Goal: Information Seeking & Learning: Learn about a topic

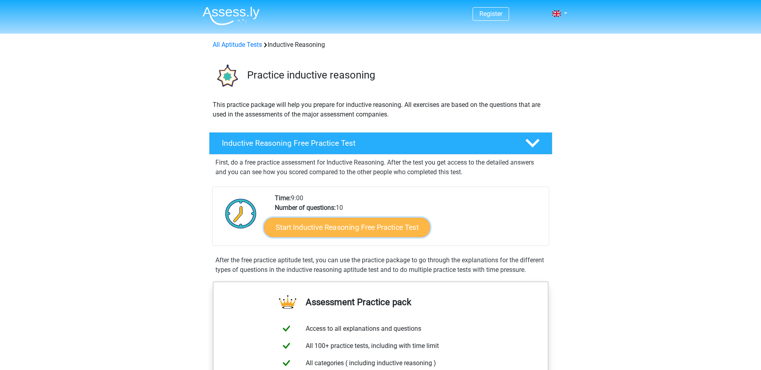
click at [391, 229] on link "Start Inductive Reasoning Free Practice Test" at bounding box center [347, 227] width 166 height 19
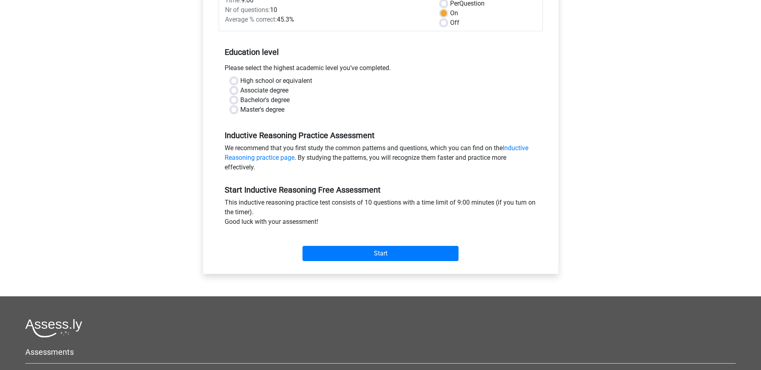
scroll to position [160, 0]
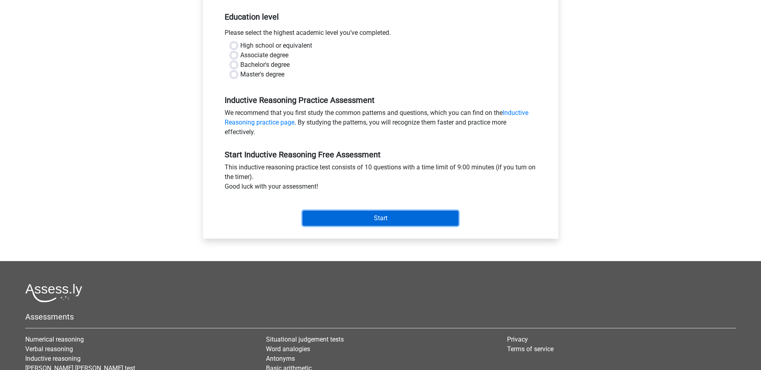
click at [425, 221] on input "Start" at bounding box center [380, 218] width 156 height 15
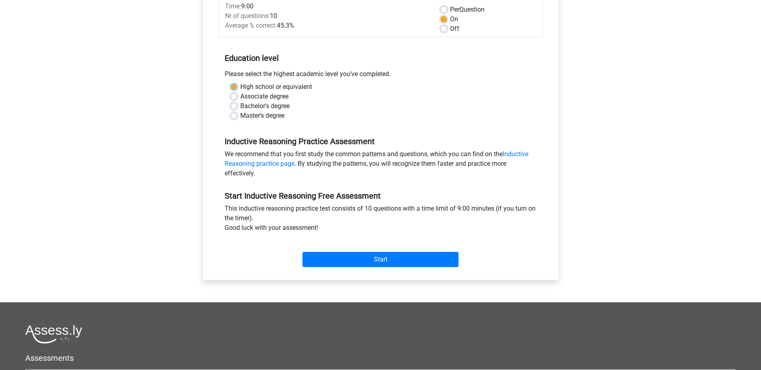
scroll to position [80, 0]
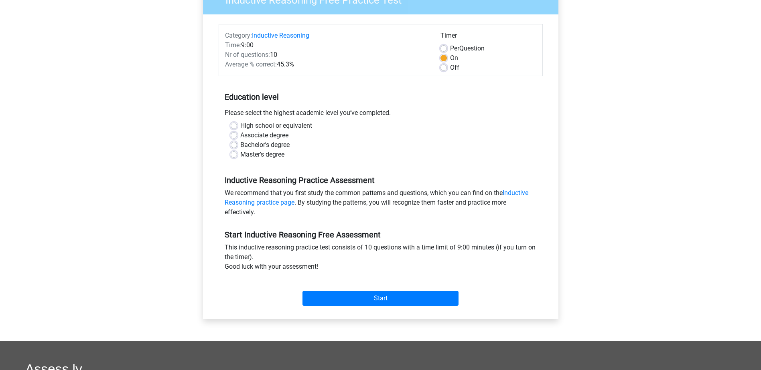
click at [320, 137] on div "Associate degree" at bounding box center [381, 136] width 300 height 10
click at [238, 126] on div "High school or equivalent" at bounding box center [381, 126] width 300 height 10
drag, startPoint x: 233, startPoint y: 128, endPoint x: 236, endPoint y: 125, distance: 4.6
click at [240, 126] on label "High school or equivalent" at bounding box center [276, 126] width 72 height 10
click at [235, 126] on input "High school or equivalent" at bounding box center [234, 125] width 6 height 8
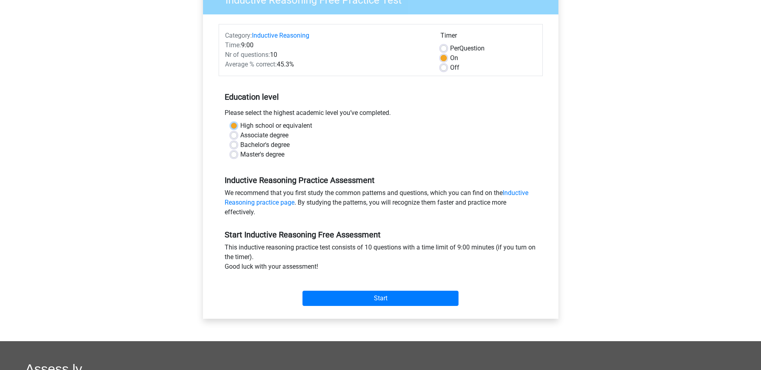
radio input "true"
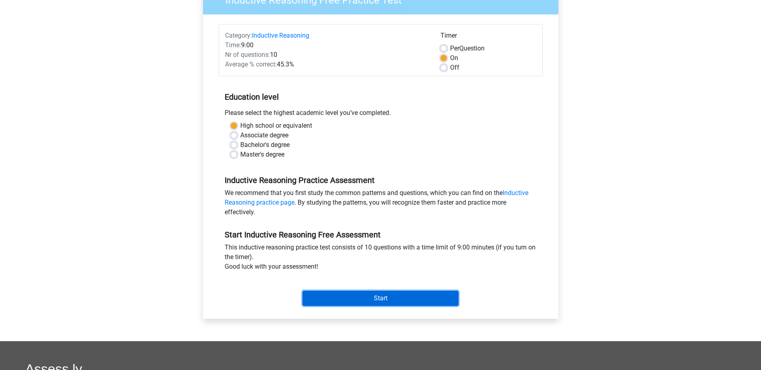
drag, startPoint x: 407, startPoint y: 297, endPoint x: 402, endPoint y: 304, distance: 8.0
click at [407, 297] on input "Start" at bounding box center [380, 298] width 156 height 15
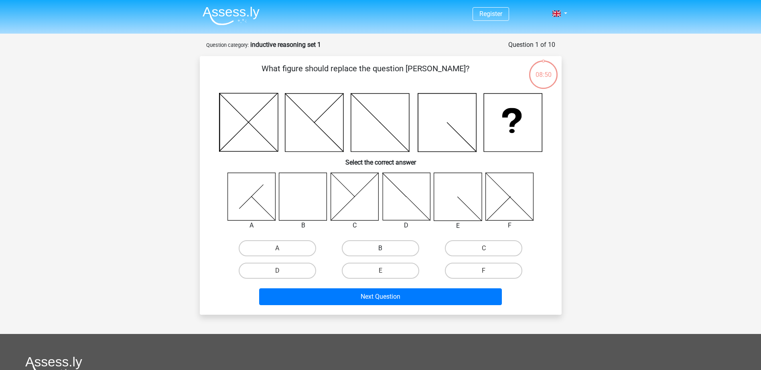
click at [391, 251] on label "B" at bounding box center [380, 249] width 77 height 16
click at [385, 251] on input "B" at bounding box center [382, 251] width 5 height 5
radio input "true"
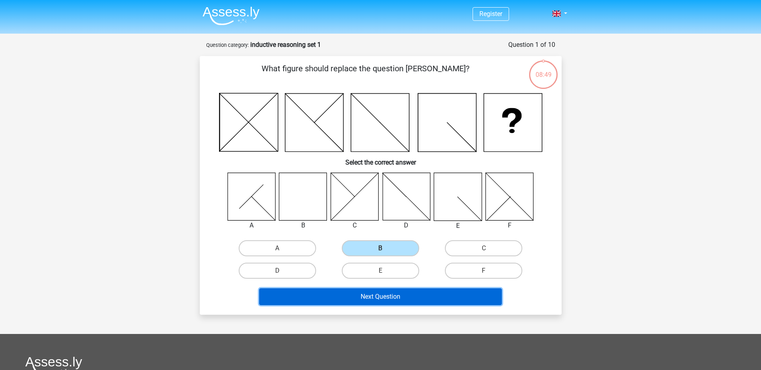
click at [393, 298] on button "Next Question" at bounding box center [380, 297] width 243 height 17
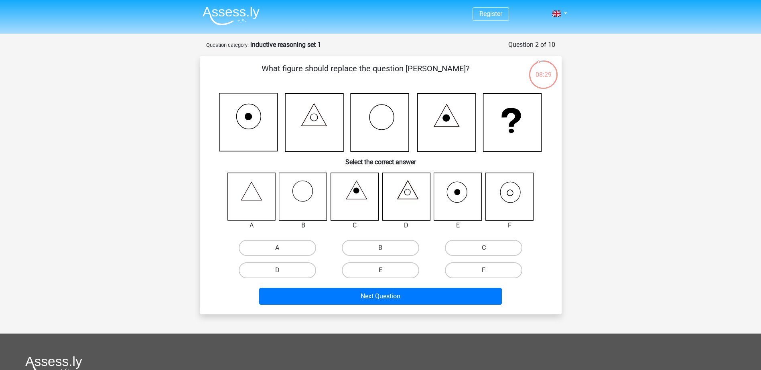
click at [498, 274] on label "F" at bounding box center [483, 271] width 77 height 16
click at [489, 274] on input "F" at bounding box center [486, 273] width 5 height 5
radio input "true"
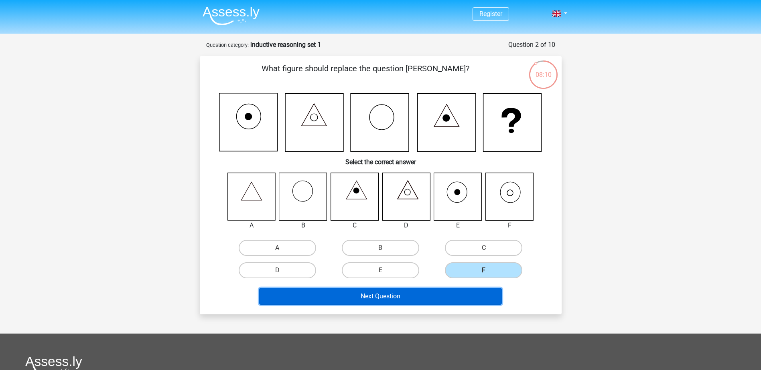
click at [401, 293] on button "Next Question" at bounding box center [380, 296] width 243 height 17
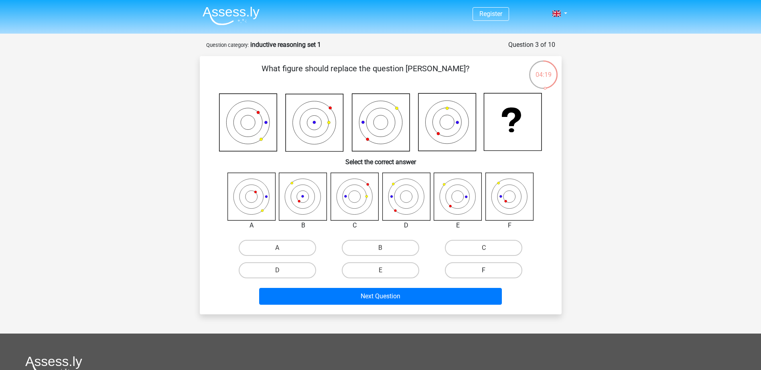
click at [500, 267] on label "F" at bounding box center [483, 271] width 77 height 16
click at [489, 271] on input "F" at bounding box center [486, 273] width 5 height 5
radio input "true"
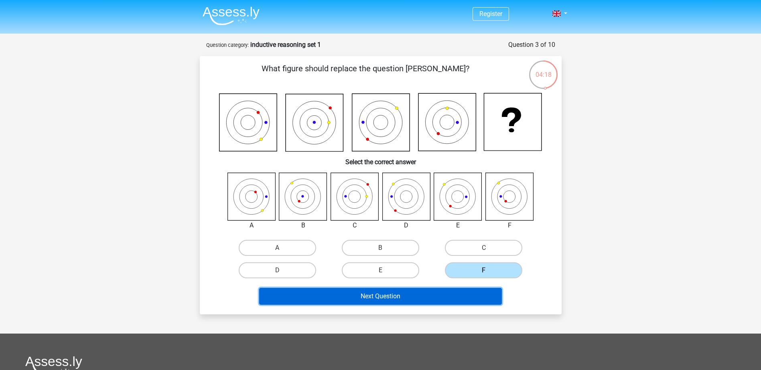
click at [432, 295] on button "Next Question" at bounding box center [380, 296] width 243 height 17
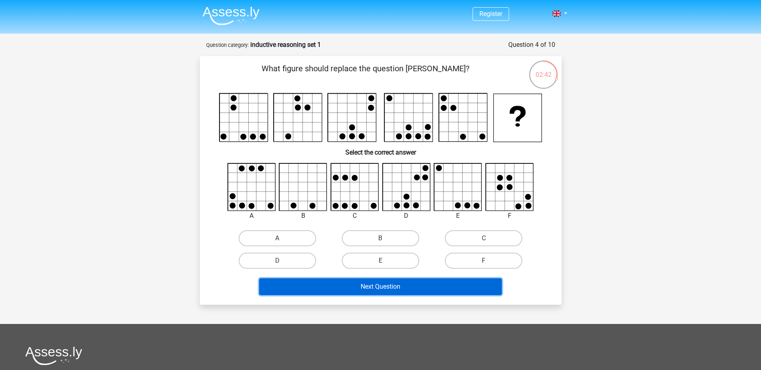
click at [380, 293] on button "Next Question" at bounding box center [380, 287] width 243 height 17
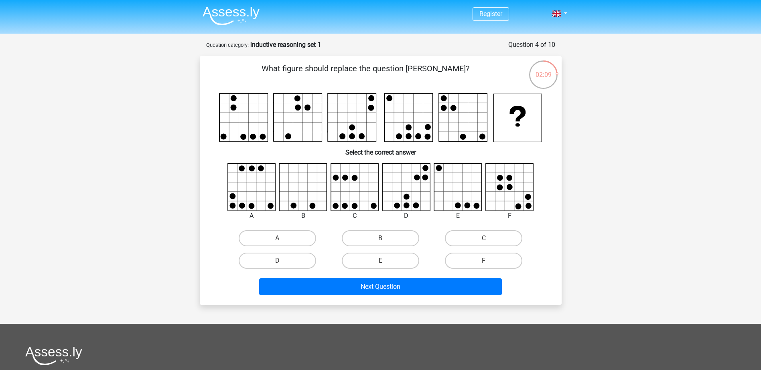
click at [465, 200] on icon at bounding box center [458, 188] width 48 height 48
click at [389, 258] on label "E" at bounding box center [380, 261] width 77 height 16
click at [385, 261] on input "E" at bounding box center [382, 263] width 5 height 5
radio input "true"
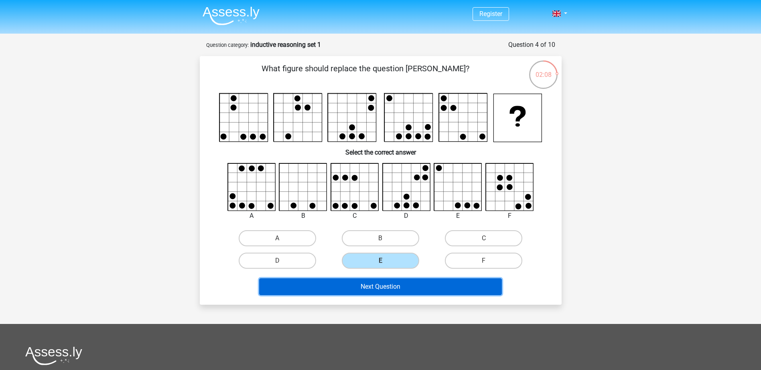
click at [394, 286] on button "Next Question" at bounding box center [380, 287] width 243 height 17
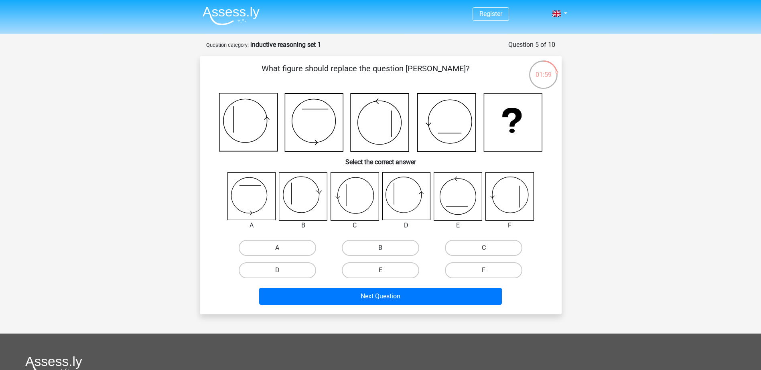
click at [395, 246] on label "B" at bounding box center [380, 248] width 77 height 16
click at [385, 248] on input "B" at bounding box center [382, 250] width 5 height 5
radio input "true"
click at [289, 270] on label "D" at bounding box center [277, 271] width 77 height 16
click at [282, 271] on input "D" at bounding box center [279, 273] width 5 height 5
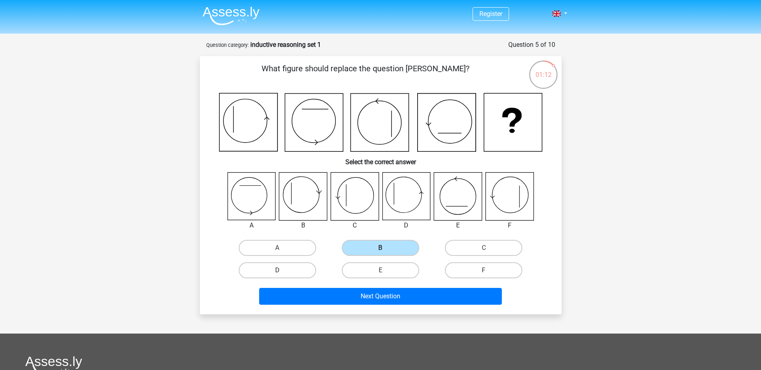
radio input "true"
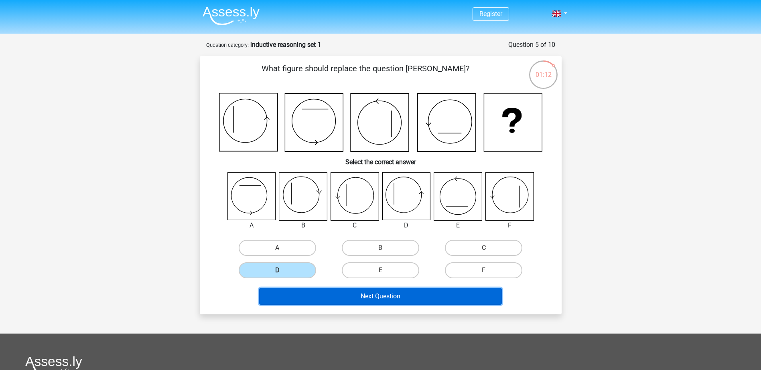
click at [349, 294] on button "Next Question" at bounding box center [380, 296] width 243 height 17
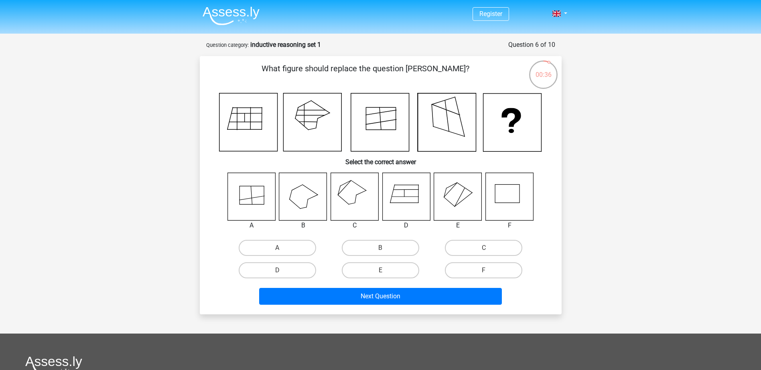
click at [396, 210] on icon at bounding box center [406, 197] width 48 height 48
click at [283, 251] on label "A" at bounding box center [277, 248] width 77 height 16
click at [282, 251] on input "A" at bounding box center [279, 250] width 5 height 5
radio input "true"
click at [356, 196] on icon at bounding box center [354, 197] width 48 height 48
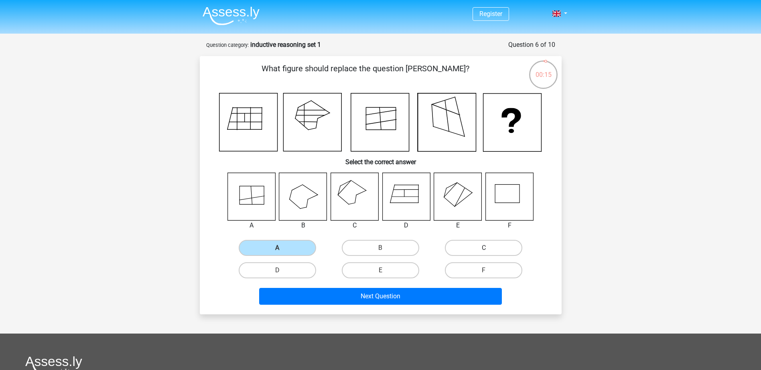
click at [495, 248] on label "C" at bounding box center [483, 248] width 77 height 16
click at [489, 248] on input "C" at bounding box center [486, 250] width 5 height 5
radio input "true"
click at [412, 246] on label "B" at bounding box center [380, 248] width 77 height 16
click at [385, 248] on input "B" at bounding box center [382, 250] width 5 height 5
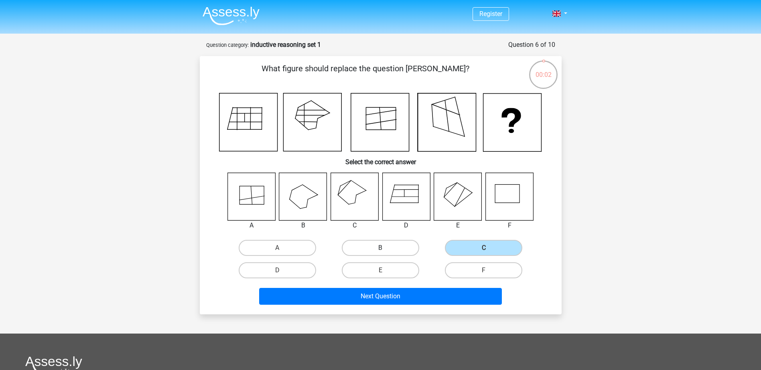
radio input "true"
